Goal: Task Accomplishment & Management: Complete application form

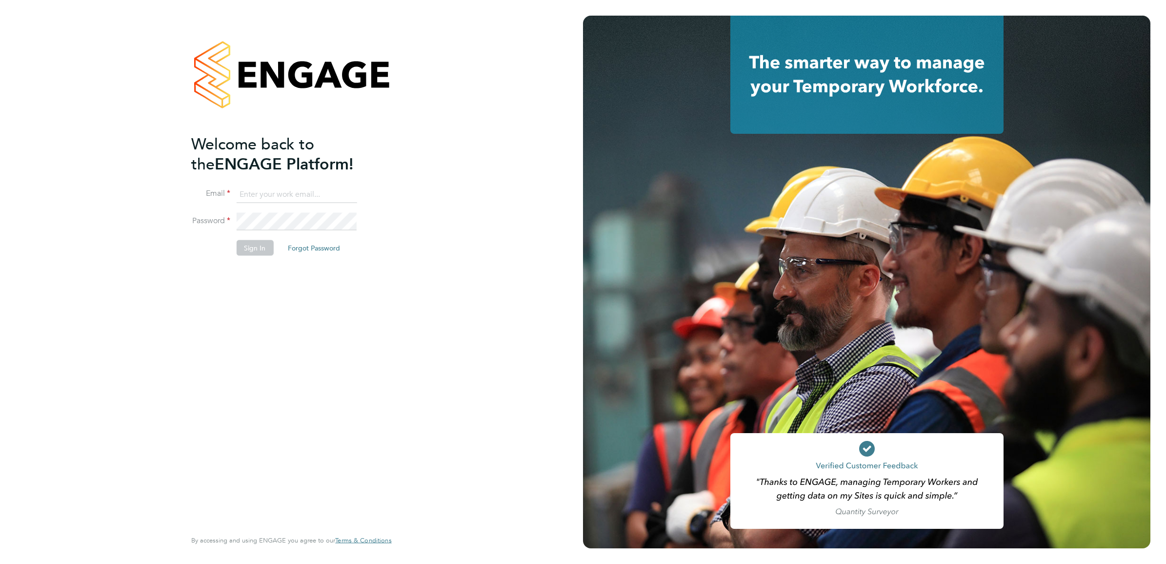
type input "[EMAIL_ADDRESS][DOMAIN_NAME]"
click at [251, 249] on button "Sign In" at bounding box center [254, 248] width 37 height 16
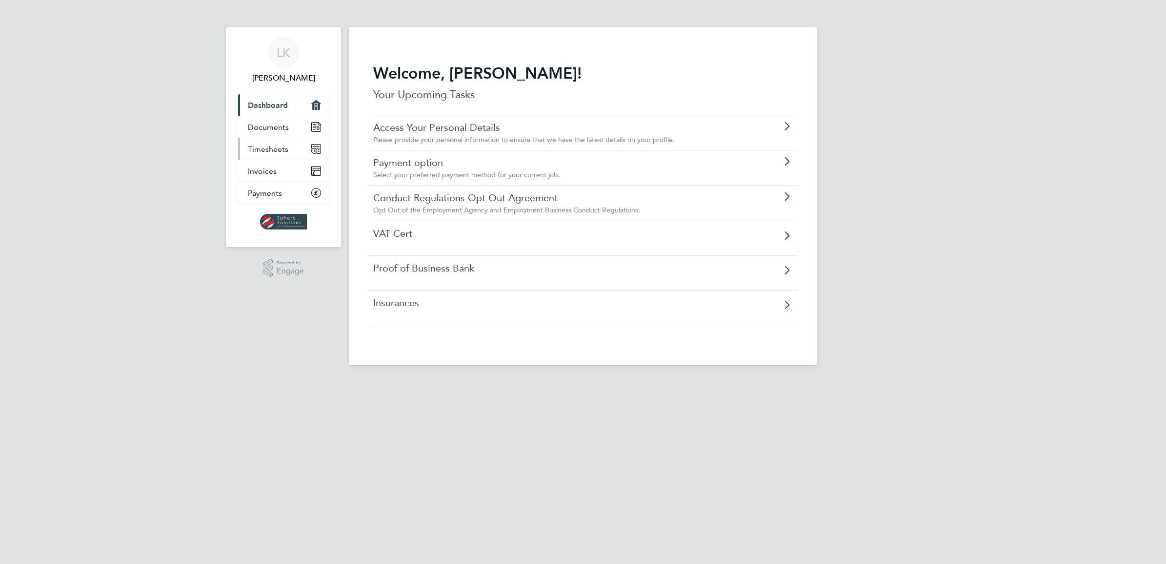
click at [289, 149] on link "Timesheets" at bounding box center [283, 148] width 91 height 21
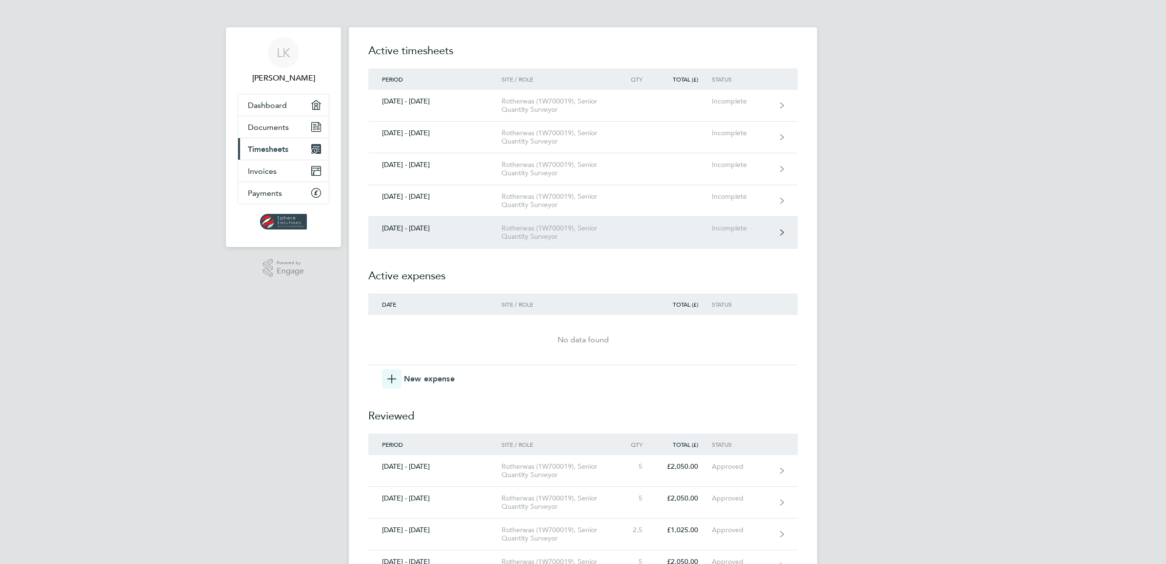
click at [777, 232] on link "20 - 26 Sept 2025 Rotherwas (1W700019), Senior Quantity Surveyor Incomplete" at bounding box center [582, 233] width 429 height 32
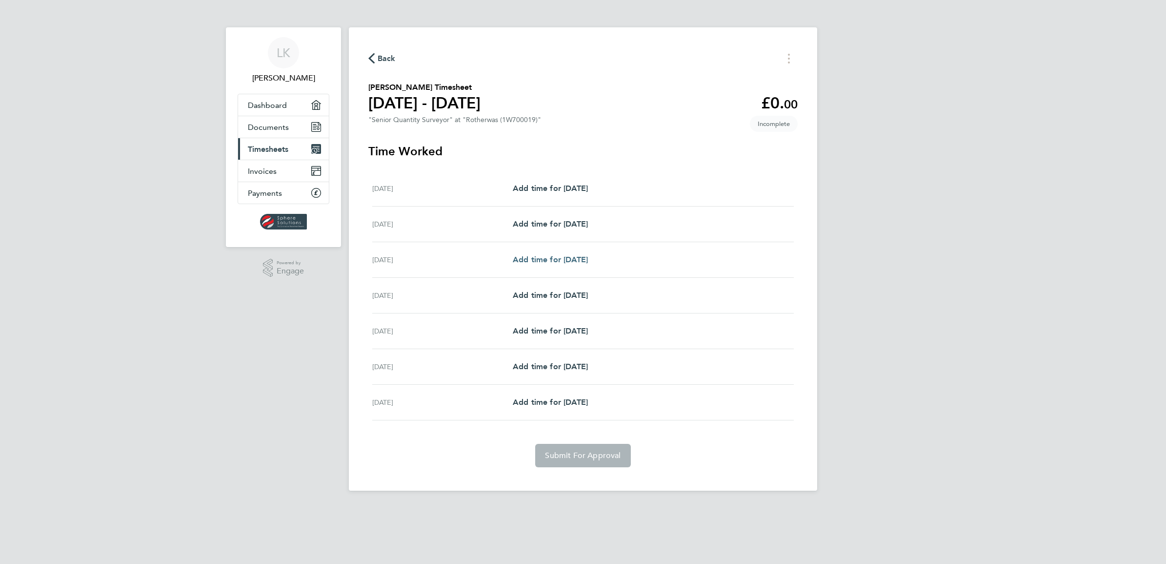
click at [555, 264] on span "Add time for Mon 22 Sep" at bounding box center [550, 259] width 75 height 9
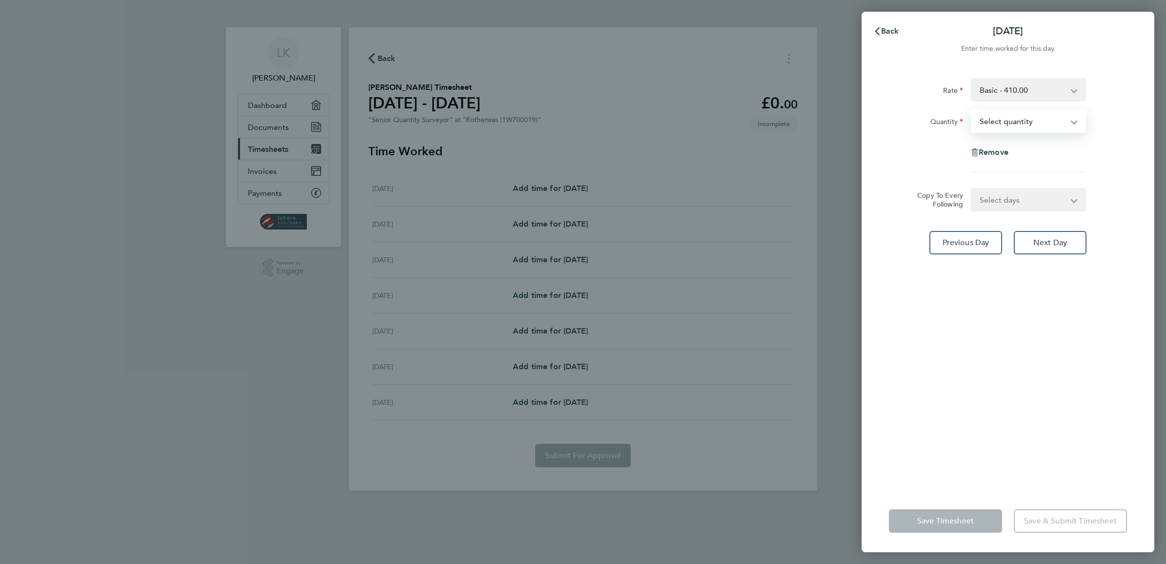
click at [1071, 123] on select "Select quantity 0.5 1" at bounding box center [1022, 120] width 101 height 21
select select "1"
click at [972, 110] on select "Select quantity 0.5 1" at bounding box center [1022, 120] width 101 height 21
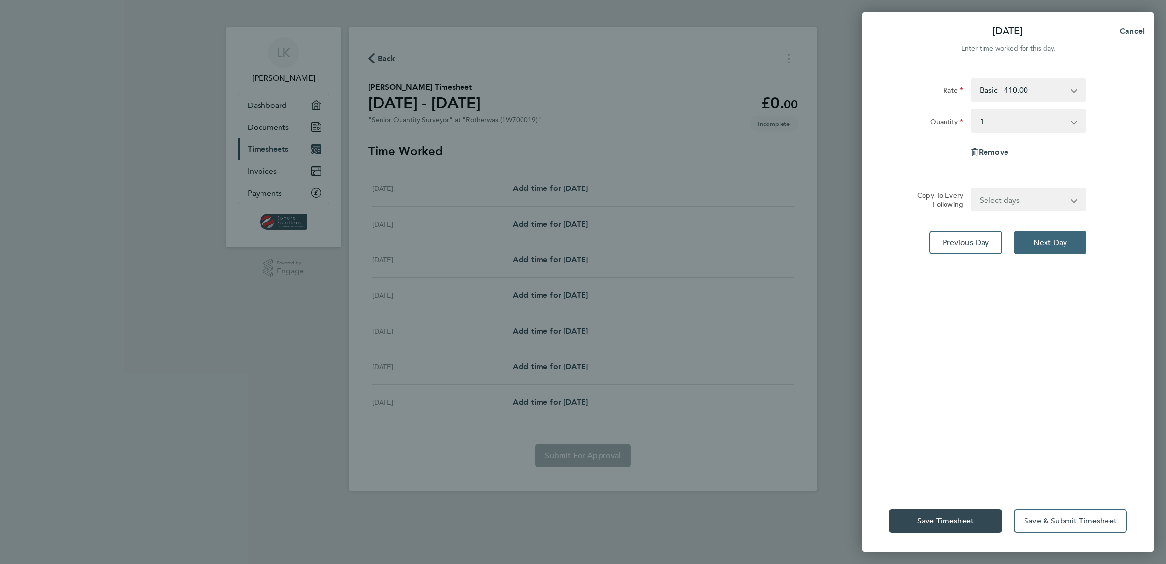
click at [1030, 243] on button "Next Day" at bounding box center [1050, 242] width 73 height 23
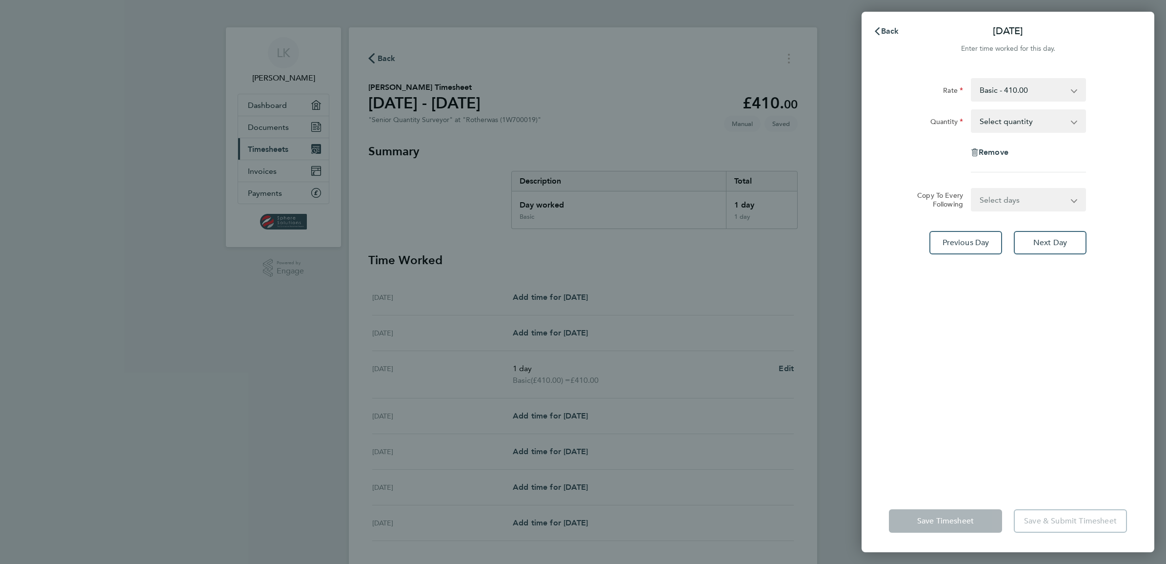
click at [1075, 120] on app-icon-cross-button at bounding box center [1079, 120] width 12 height 21
click at [1074, 123] on app-icon-cross-button at bounding box center [1079, 120] width 12 height 21
click at [1016, 125] on select "Select quantity 0.5 1" at bounding box center [1022, 120] width 101 height 21
select select "1"
click at [972, 110] on select "Select quantity 0.5 1" at bounding box center [1022, 120] width 101 height 21
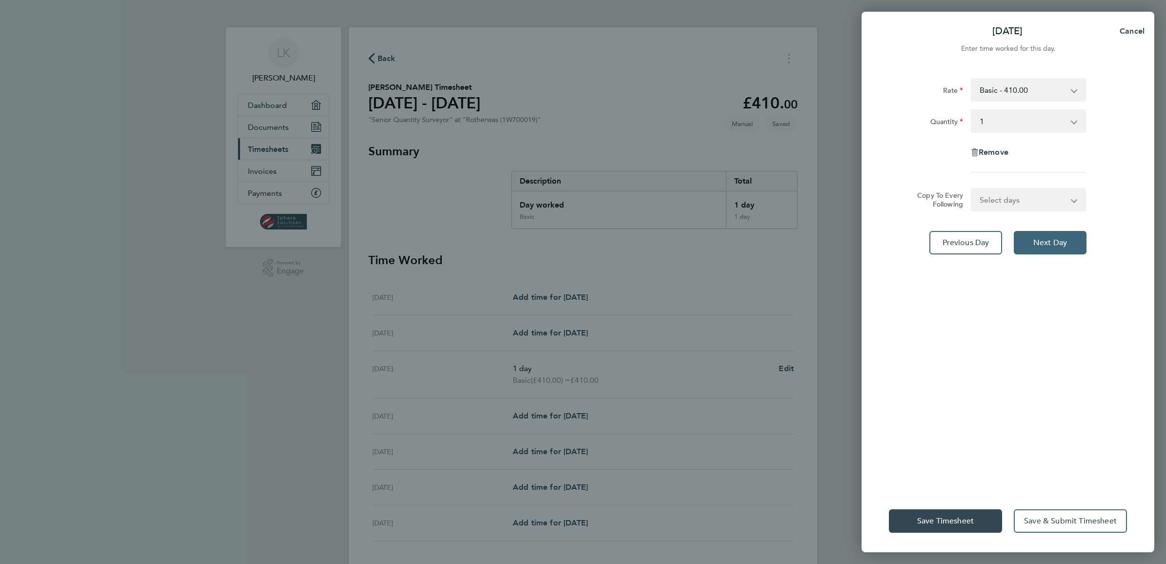
click at [1037, 240] on span "Next Day" at bounding box center [1050, 243] width 34 height 10
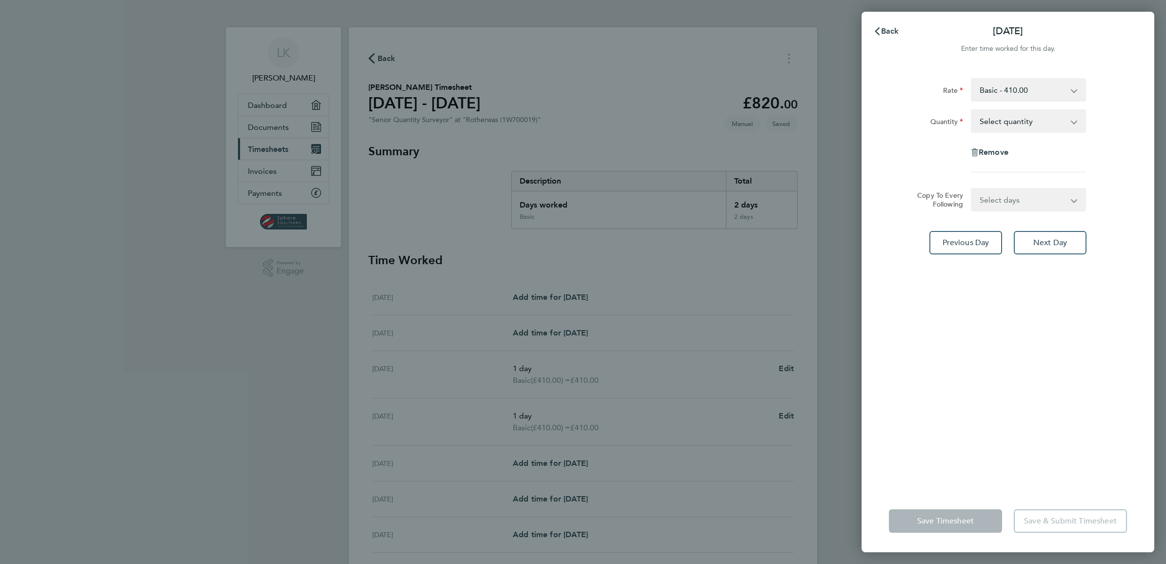
click at [991, 119] on select "Select quantity 0.5 1" at bounding box center [1022, 120] width 101 height 21
select select "1"
click at [972, 110] on select "Select quantity 0.5 1" at bounding box center [1022, 120] width 101 height 21
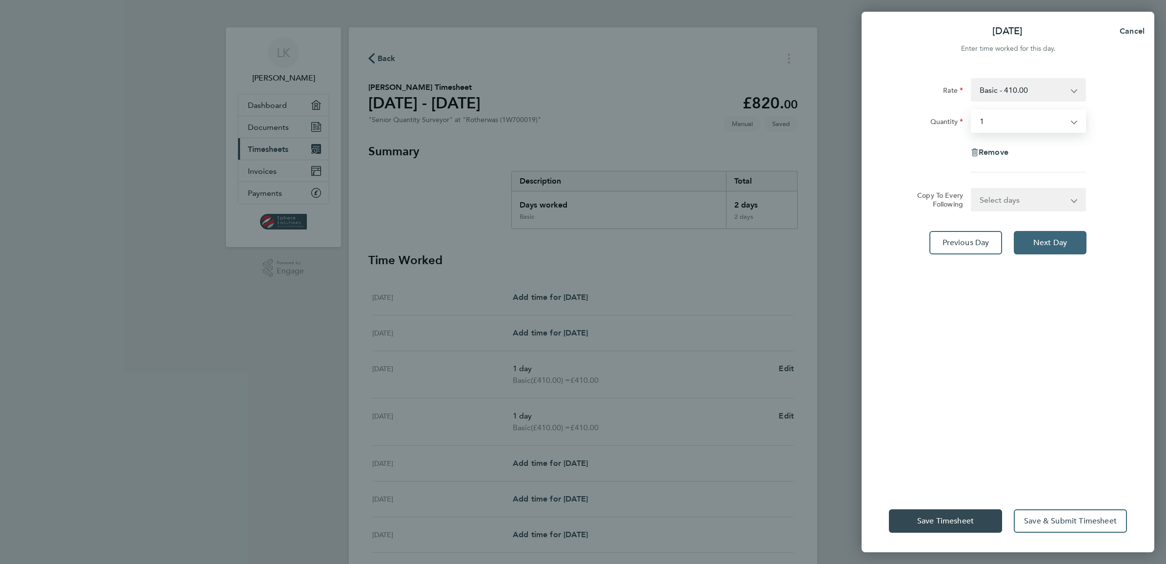
click at [1021, 242] on button "Next Day" at bounding box center [1050, 242] width 73 height 23
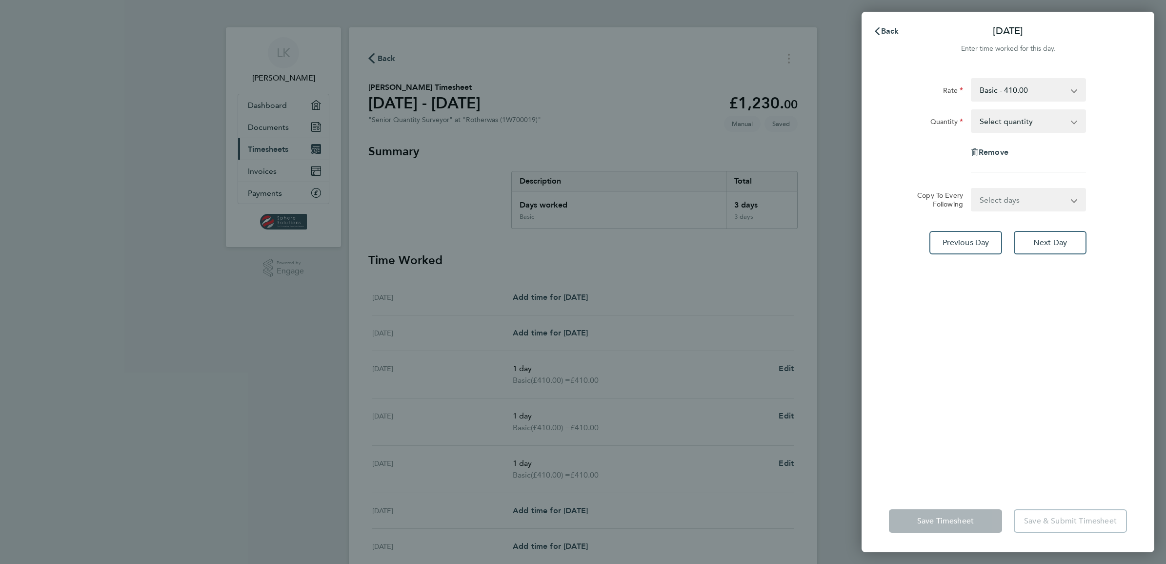
click at [988, 120] on select "Select quantity 0.5 1" at bounding box center [1022, 120] width 101 height 21
select select "1"
click at [972, 110] on select "Select quantity 0.5 1" at bounding box center [1022, 120] width 101 height 21
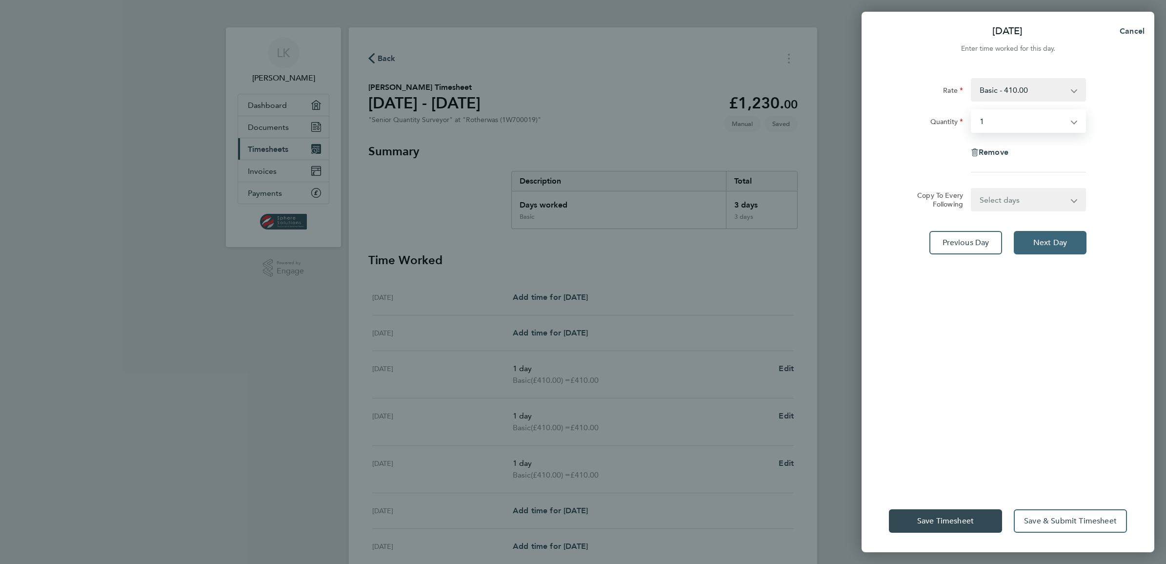
click at [1032, 239] on button "Next Day" at bounding box center [1050, 242] width 73 height 23
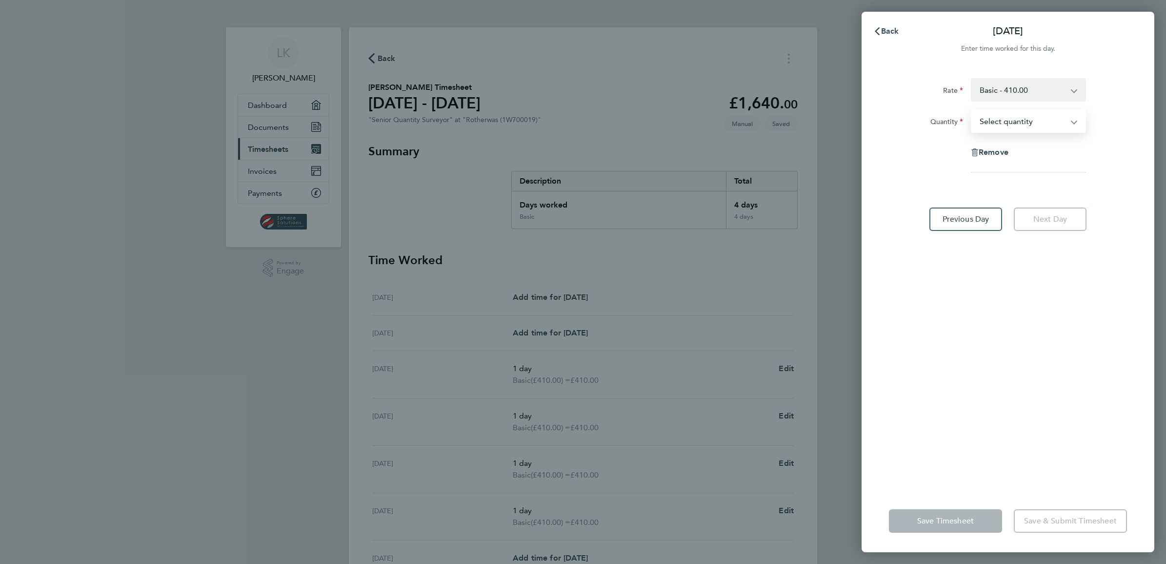
click at [993, 122] on select "Select quantity 0.5 1" at bounding box center [1022, 120] width 101 height 21
select select "1"
click at [972, 110] on select "Select quantity 0.5 1" at bounding box center [1022, 120] width 101 height 21
click at [948, 521] on span "Save Timesheet" at bounding box center [945, 521] width 57 height 10
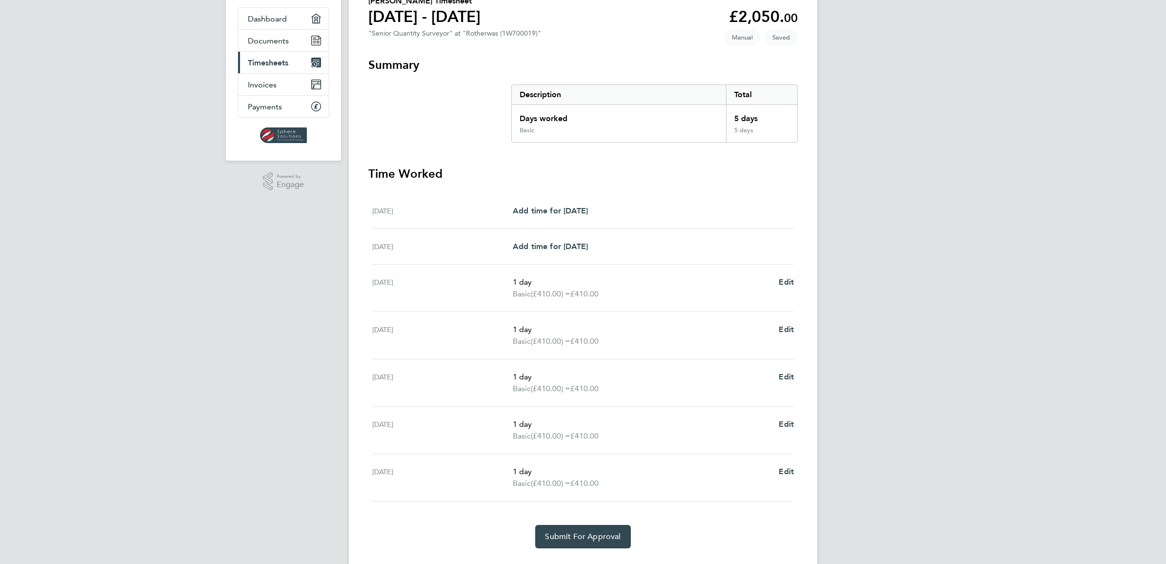
scroll to position [111, 0]
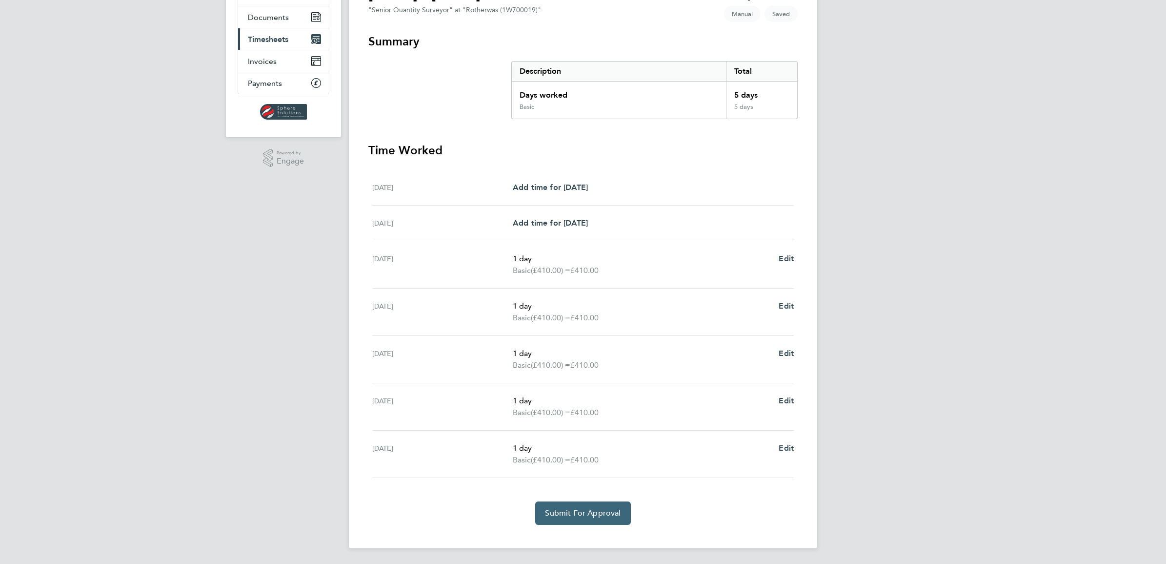
click at [579, 510] on span "Submit For Approval" at bounding box center [583, 513] width 76 height 10
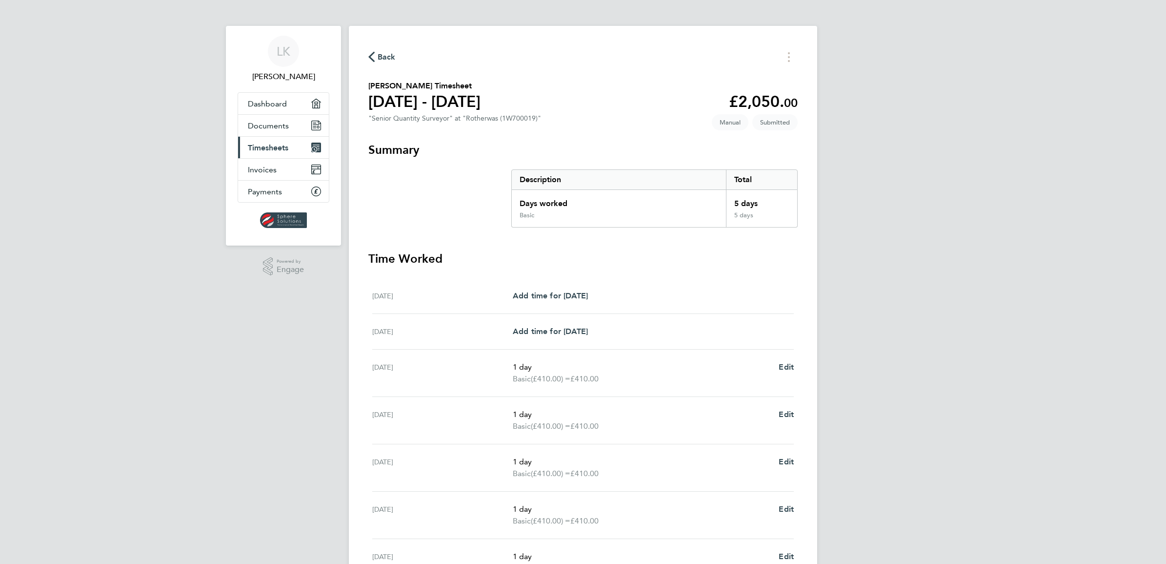
scroll to position [0, 0]
click at [374, 60] on icon "button" at bounding box center [371, 58] width 6 height 10
